Goal: Check status: Check status

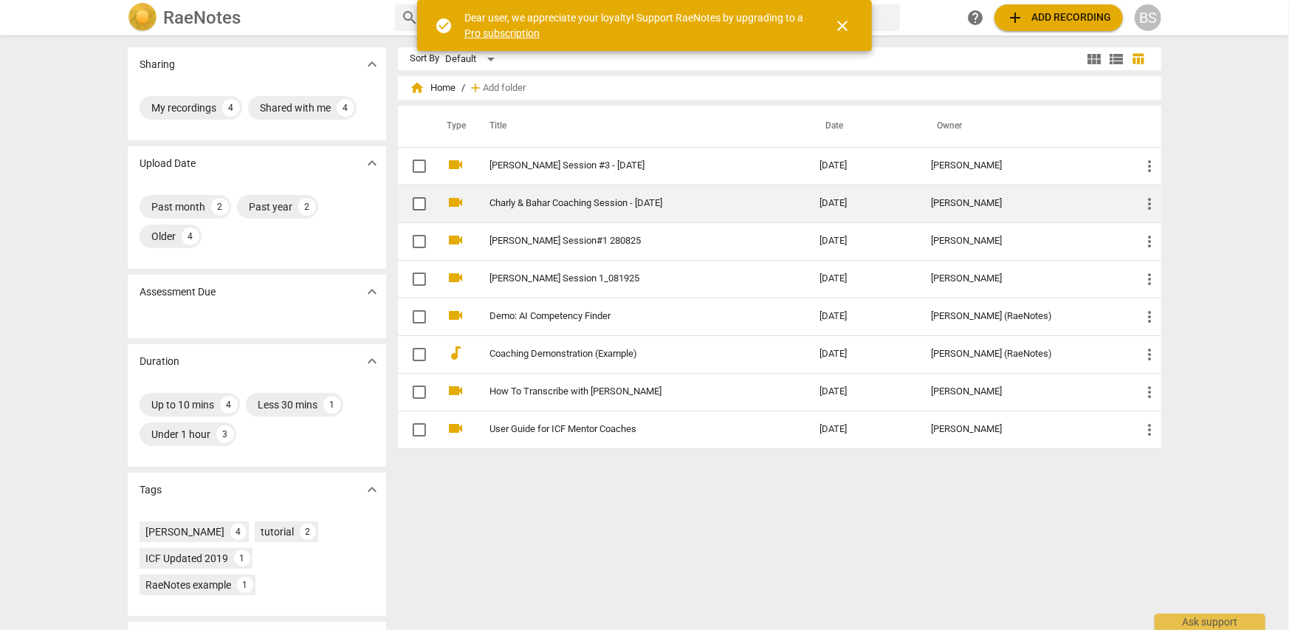
click at [547, 206] on link "Charly & Bahar Coaching Session - [DATE]" at bounding box center [628, 203] width 277 height 11
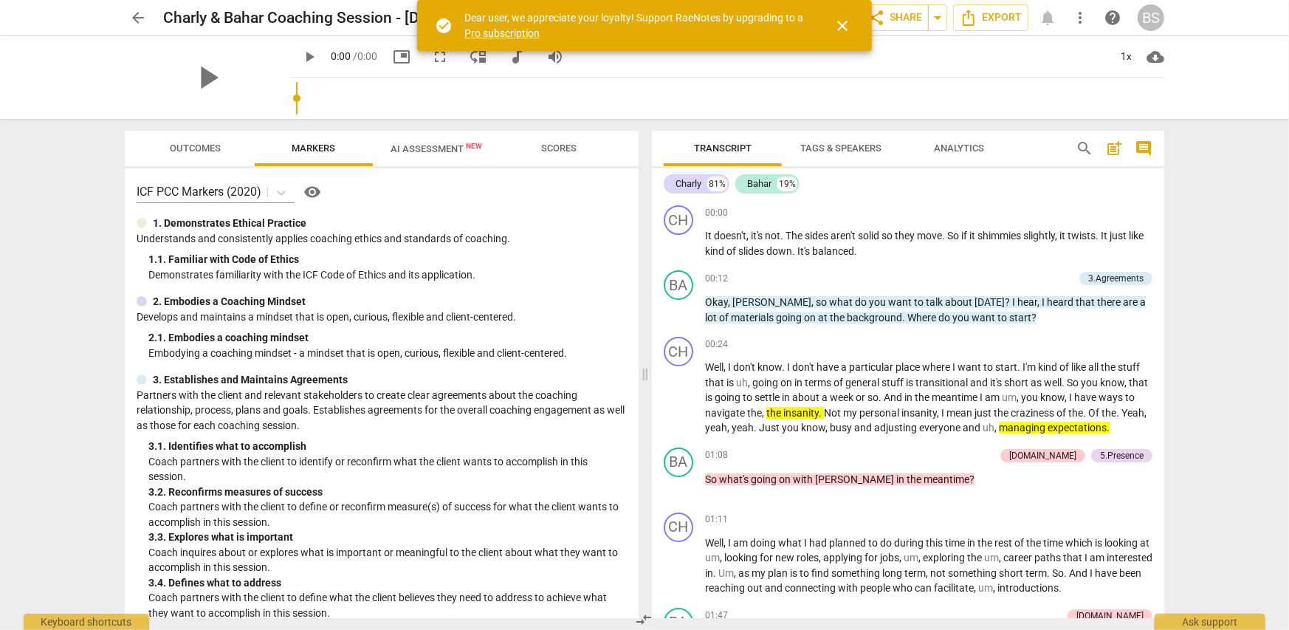
click at [847, 25] on span "close" at bounding box center [843, 26] width 18 height 18
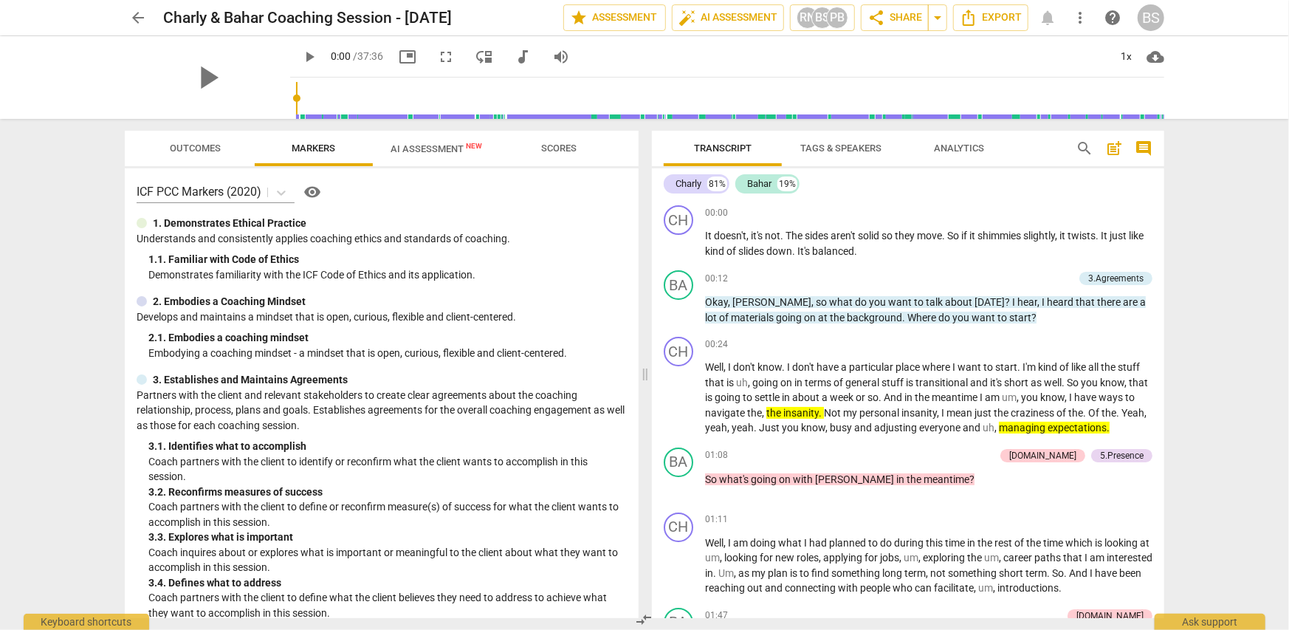
click at [558, 145] on span "Scores" at bounding box center [558, 148] width 35 height 11
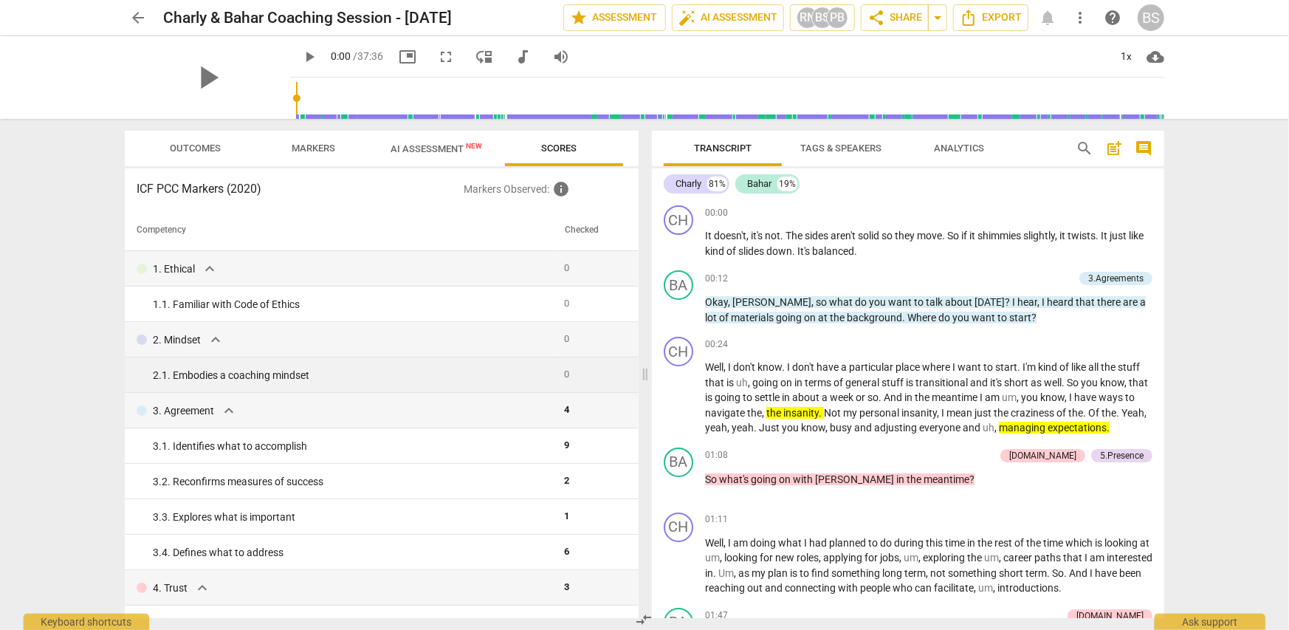
scroll to position [74, 0]
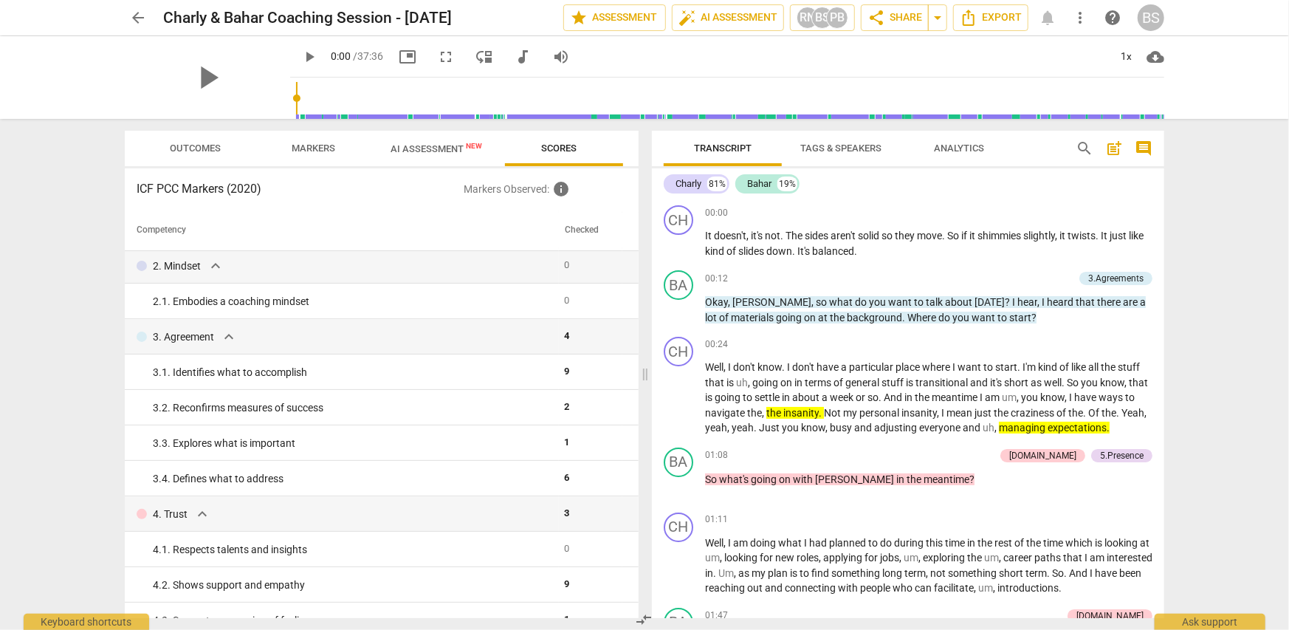
click at [1213, 332] on div "arrow_back Charly & Bahar Coaching Session - [DATE] edit star Assessment auto_f…" at bounding box center [644, 315] width 1289 height 630
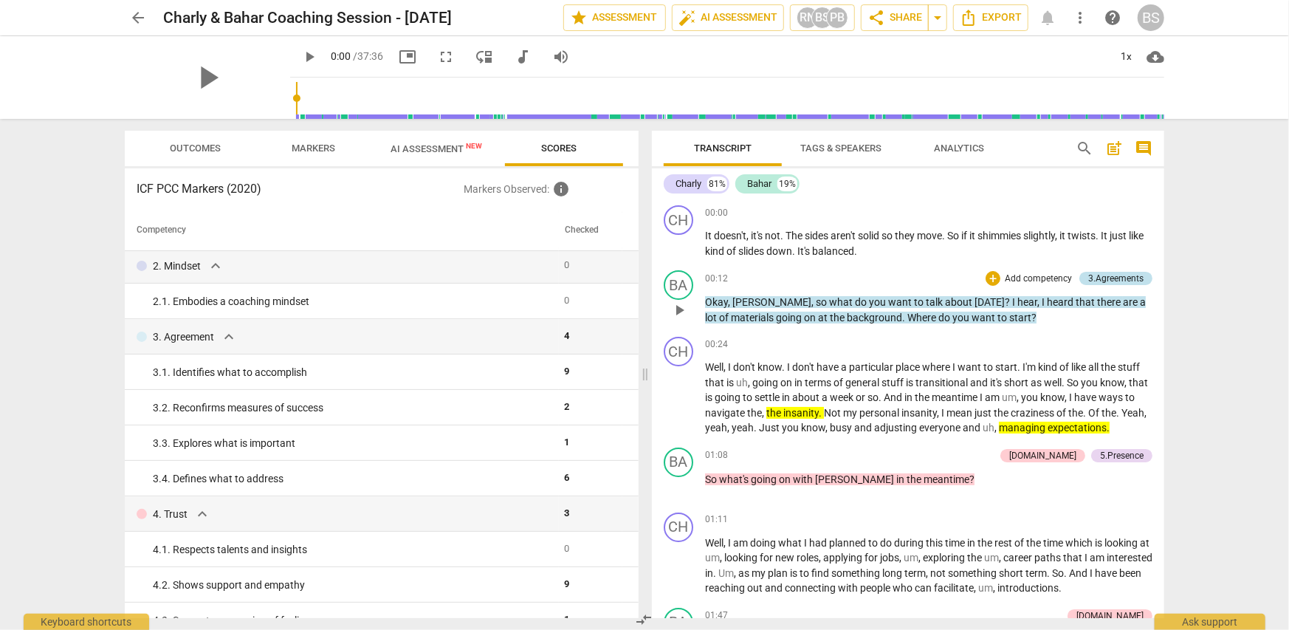
click at [1104, 275] on div "3.Agreements" at bounding box center [1116, 278] width 55 height 13
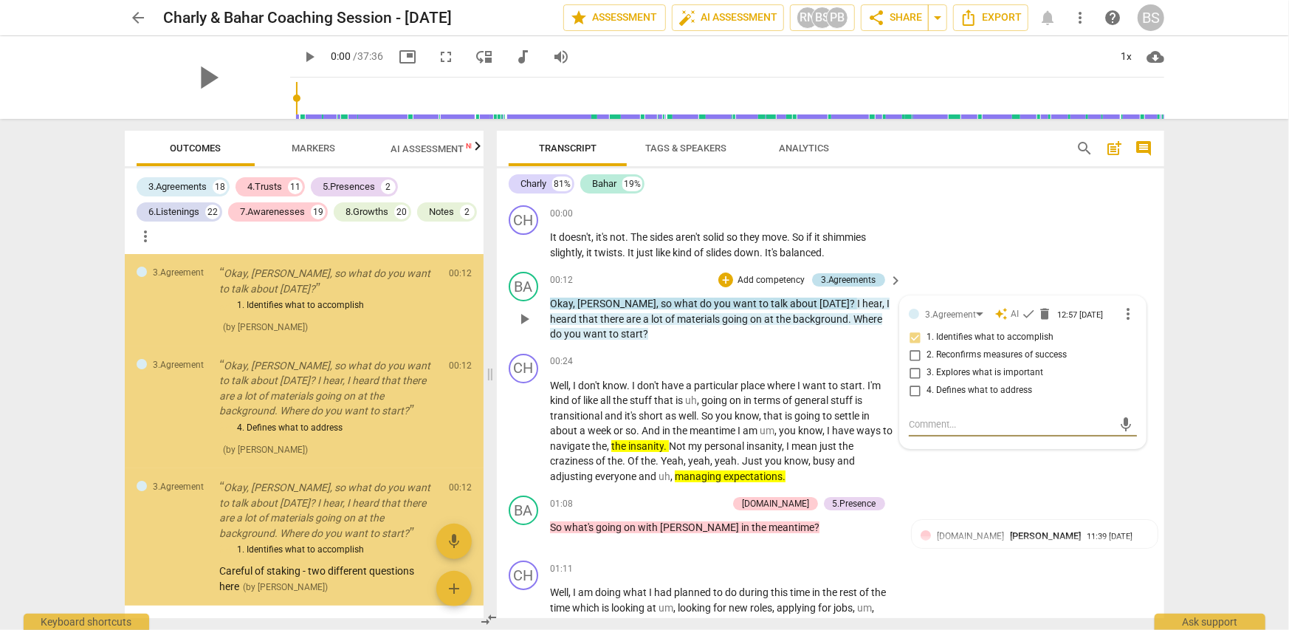
scroll to position [44, 0]
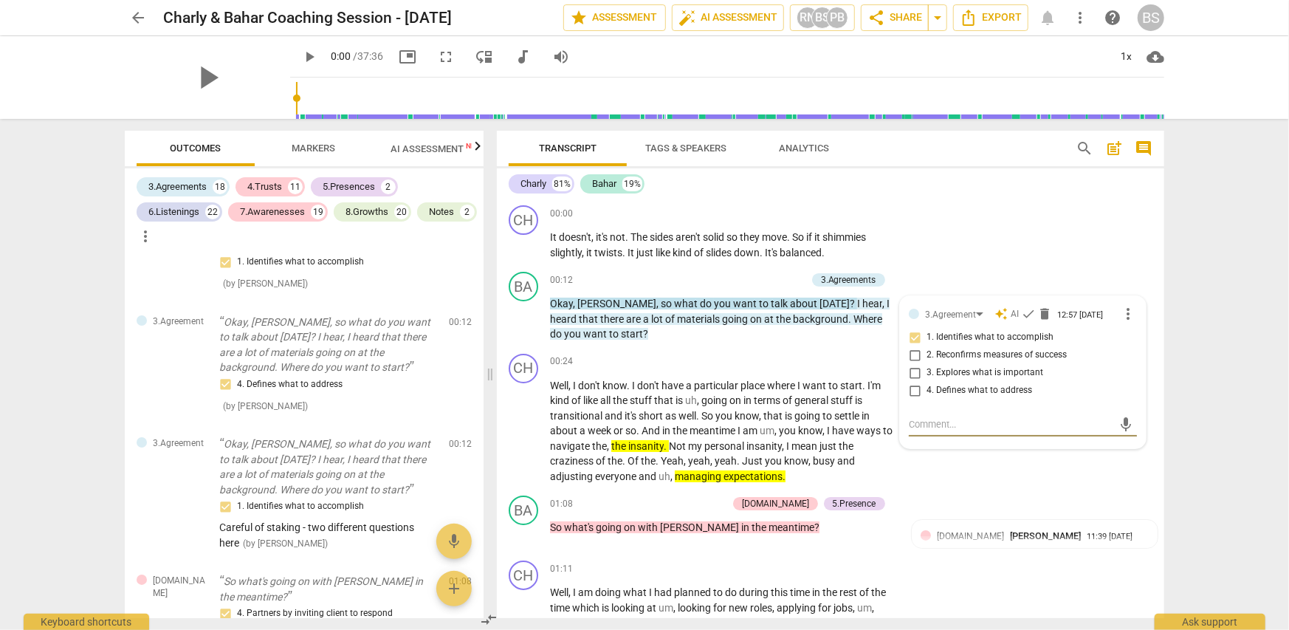
click at [1191, 409] on div "arrow_back Charly & Bahar Coaching Session - [DATE] edit star Assessment auto_f…" at bounding box center [644, 315] width 1289 height 630
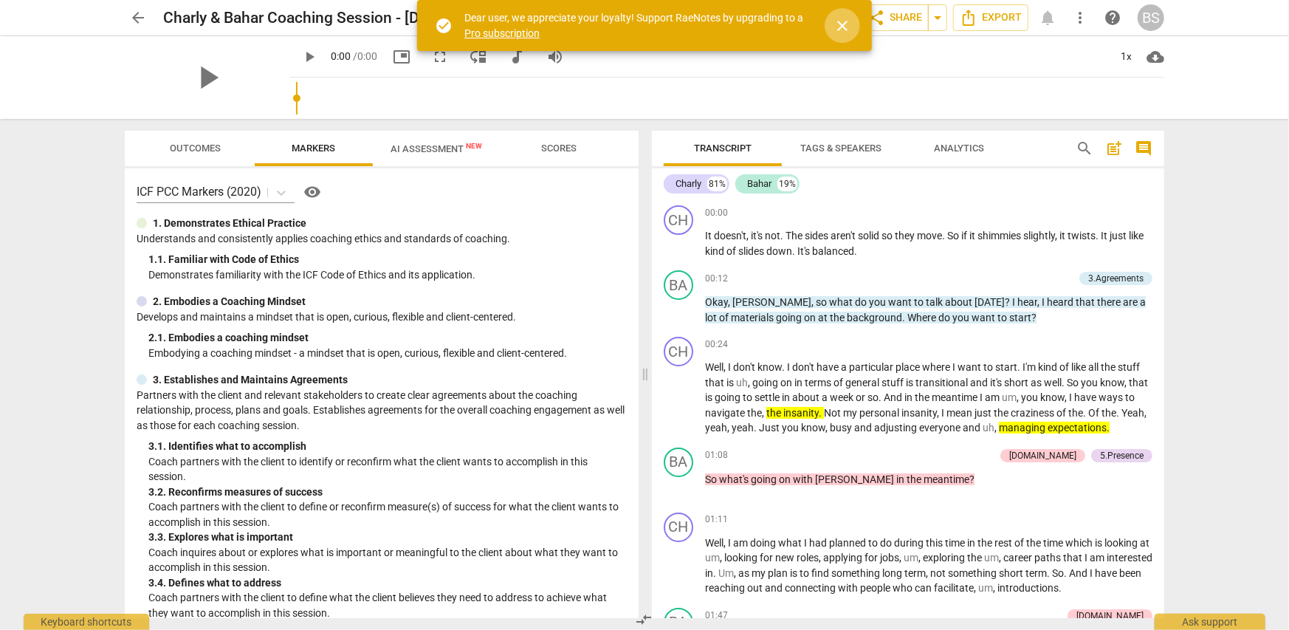
click at [842, 24] on span "close" at bounding box center [843, 26] width 18 height 18
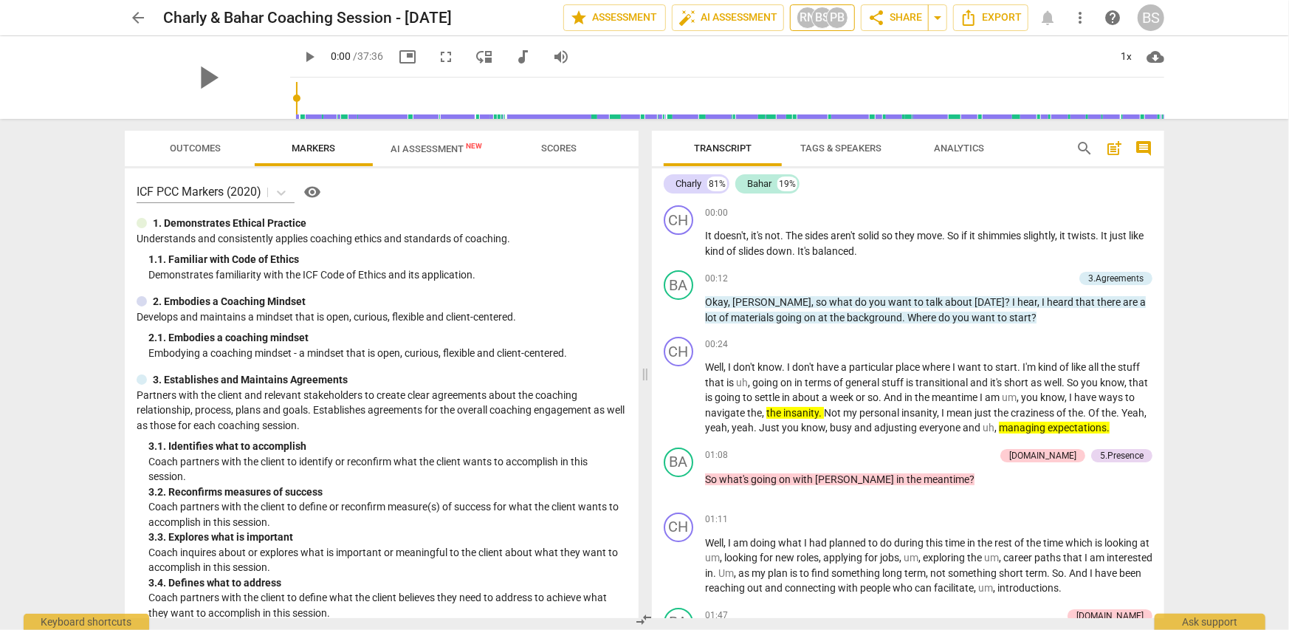
click at [839, 19] on div "PB" at bounding box center [837, 18] width 22 height 22
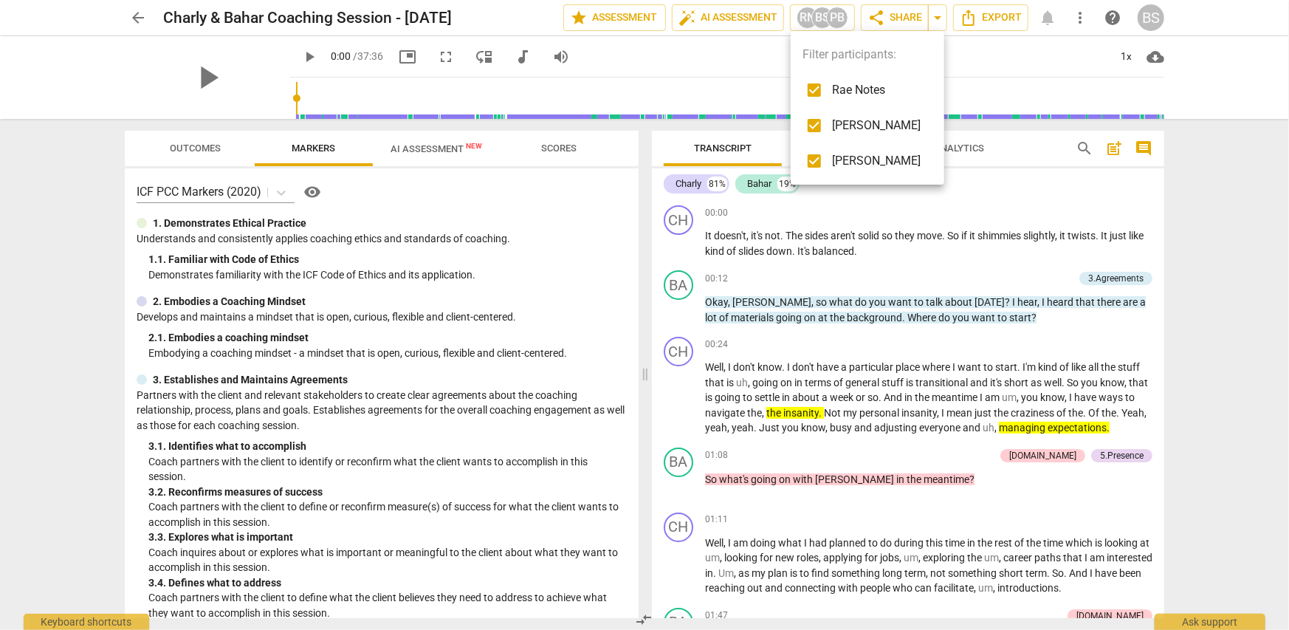
click at [813, 120] on input "checkbox" at bounding box center [814, 125] width 35 height 35
checkbox input "false"
click at [812, 89] on input "checkbox" at bounding box center [814, 89] width 35 height 35
checkbox input "false"
click at [1217, 244] on div at bounding box center [644, 315] width 1289 height 630
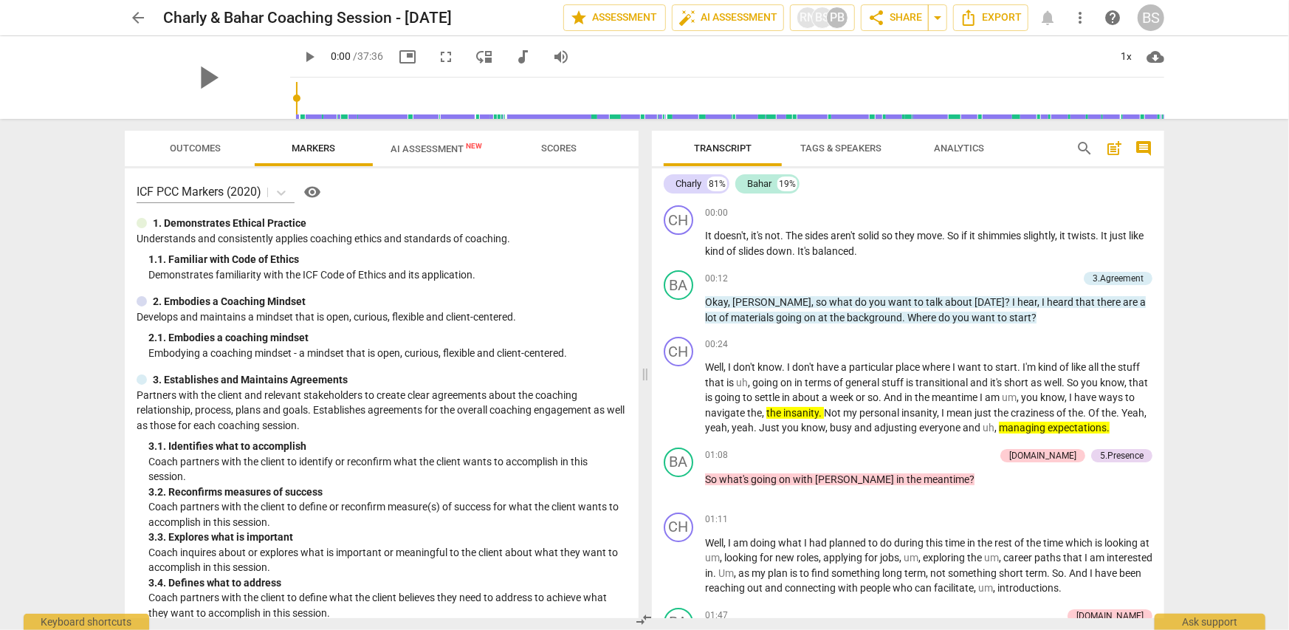
click at [1202, 231] on div "arrow_back Charly & Bahar Coaching Session - Sep 17 2025 edit star Assessment a…" at bounding box center [644, 315] width 1289 height 630
click at [1206, 309] on div "arrow_back Charly & Bahar Coaching Session - Sep 17 2025 edit star Assessment a…" at bounding box center [644, 315] width 1289 height 630
drag, startPoint x: 1159, startPoint y: 205, endPoint x: 1156, endPoint y: 171, distance: 34.1
click at [1156, 171] on div "Charly 81% Bahar 19% CH play_arrow pause 00:00 + Add competency keyboard_arrow_…" at bounding box center [908, 393] width 513 height 450
click at [1145, 147] on span "comment" at bounding box center [1144, 149] width 18 height 18
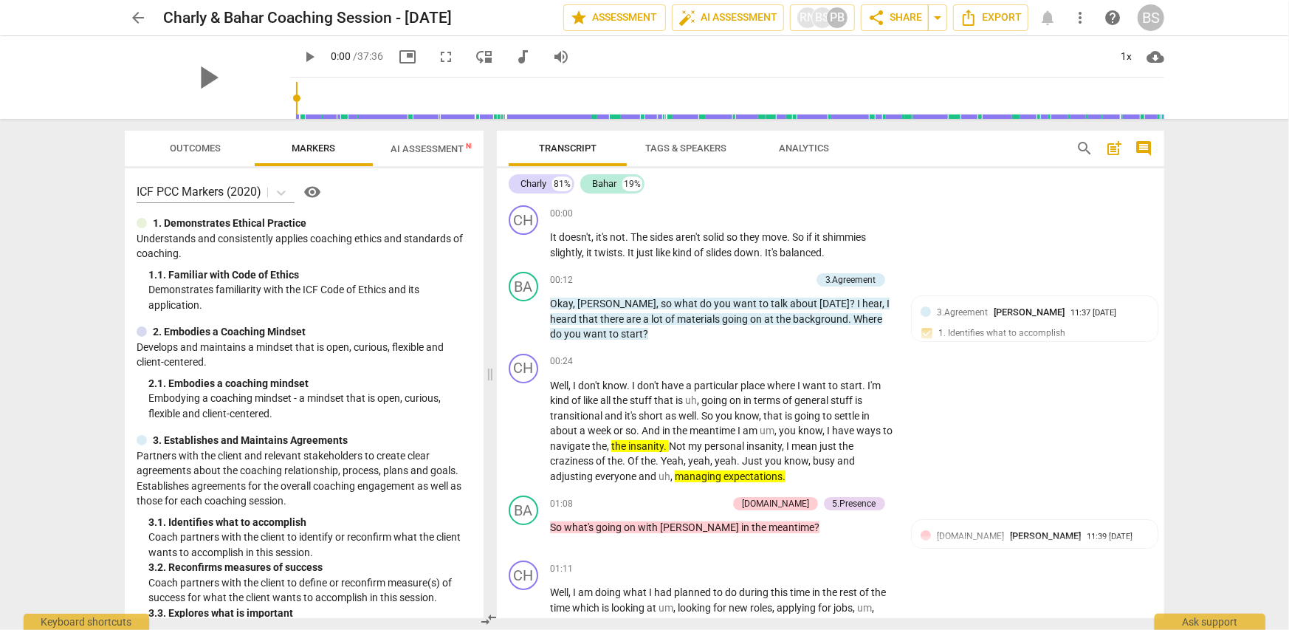
click at [1205, 436] on div "arrow_back Charly & Bahar Coaching Session - Sep 17 2025 edit star Assessment a…" at bounding box center [644, 315] width 1289 height 630
click at [184, 145] on span "Outcomes" at bounding box center [196, 148] width 51 height 11
